Goal: Task Accomplishment & Management: Complete application form

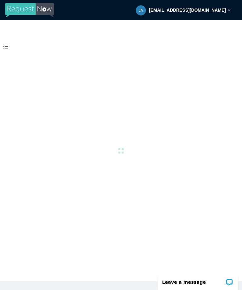
click at [7, 44] on span at bounding box center [5, 46] width 11 height 13
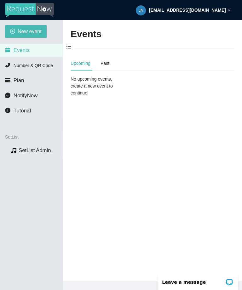
click at [31, 28] on span "New event" at bounding box center [30, 31] width 24 height 8
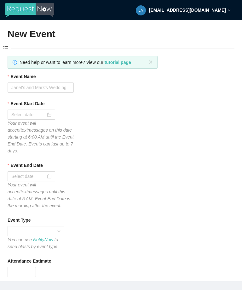
type textarea "Thanks for your participation! Hope to see you again soon!! Virtual tips 😊 [URL…"
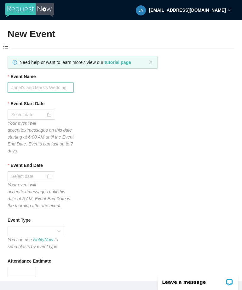
click at [47, 86] on input "Event Name" at bounding box center [41, 88] width 66 height 10
click at [61, 88] on input "Event Name" at bounding box center [41, 88] width 66 height 10
type input "P"
type input "Sundancers"
click at [54, 111] on div at bounding box center [32, 115] width 48 height 10
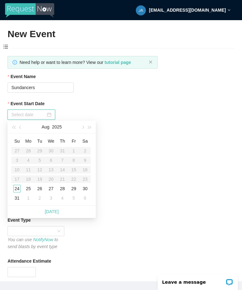
type input "[DATE]"
click at [19, 188] on div "24" at bounding box center [17, 189] width 8 height 8
type input "[DATE]"
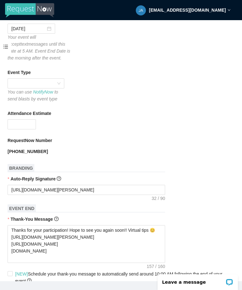
scroll to position [149, 0]
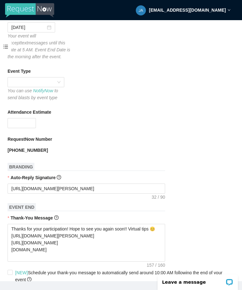
click at [63, 80] on div at bounding box center [36, 82] width 57 height 10
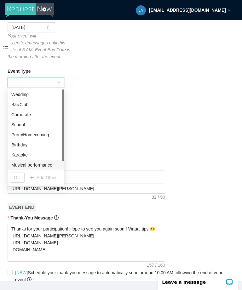
click at [52, 165] on div "Musical performance" at bounding box center [35, 165] width 49 height 7
type textarea "Thanks for your participation! Hope to see you again soon!! Virtual tips 😊 [URL…"
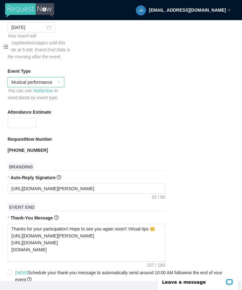
click at [33, 122] on icon "up" at bounding box center [33, 121] width 2 height 2
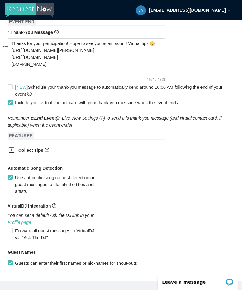
scroll to position [335, 0]
type input "122"
click at [197, 163] on form "Event Name Sundancers Event Start Date [DATE] Your event will accept text messa…" at bounding box center [121, 15] width 227 height 554
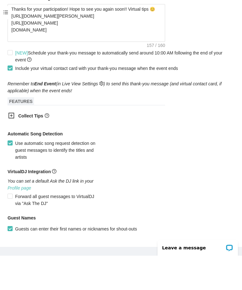
scroll to position [20, 0]
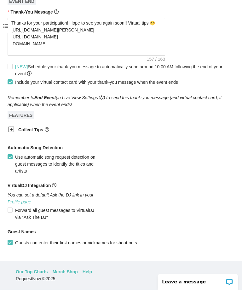
click at [38, 271] on span "Create event" at bounding box center [25, 267] width 25 height 7
type textarea "Thanks for your participation! Hope to see you again soon!! Virtual tips 😊 [URL…"
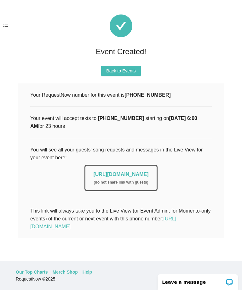
scroll to position [0, 0]
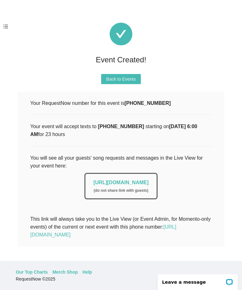
click at [124, 190] on div "( do not share link with guests )" at bounding box center [120, 191] width 55 height 6
click at [124, 185] on link "[URL][DOMAIN_NAME]" at bounding box center [120, 182] width 55 height 5
